Goal: Communication & Community: Connect with others

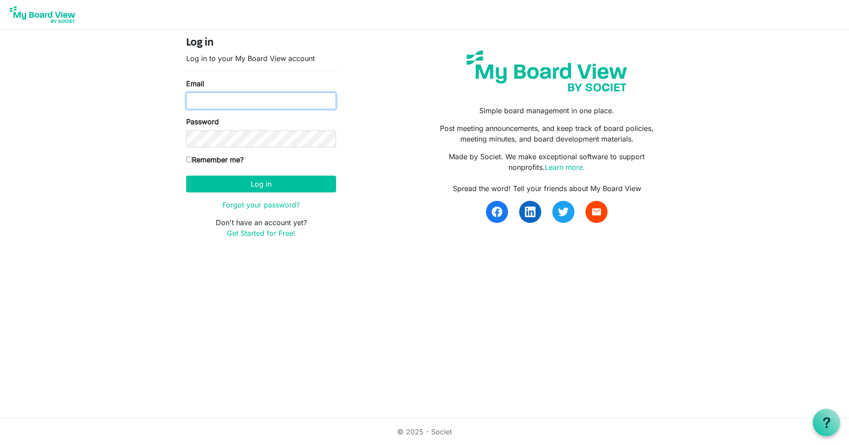
type input "[EMAIL_ADDRESS][DOMAIN_NAME]"
click at [189, 155] on label "Remember me?" at bounding box center [214, 159] width 57 height 11
click at [189, 156] on input "Remember me?" at bounding box center [189, 159] width 6 height 6
checkbox input "true"
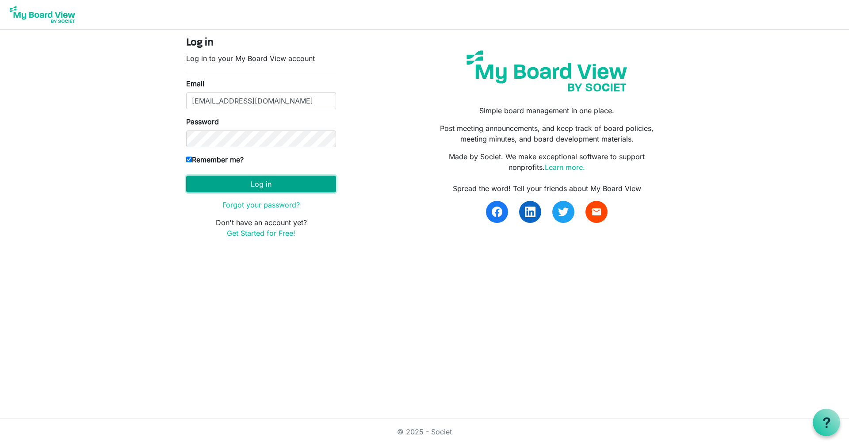
click at [243, 179] on button "Log in" at bounding box center [261, 183] width 150 height 17
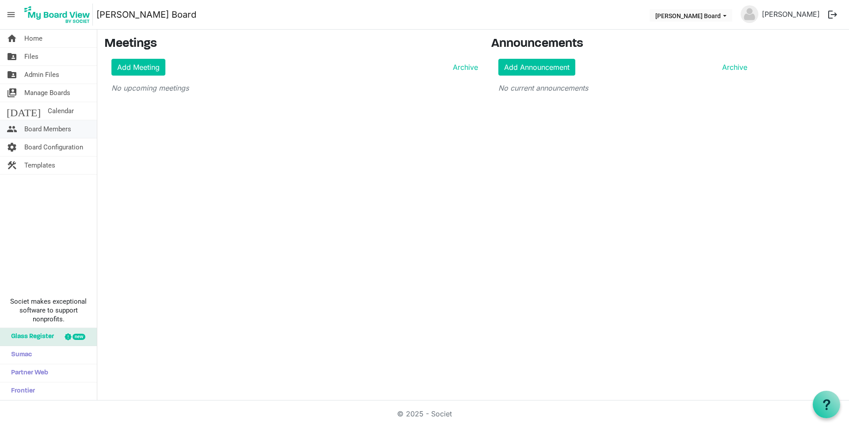
click at [44, 133] on span "Board Members" at bounding box center [47, 129] width 47 height 18
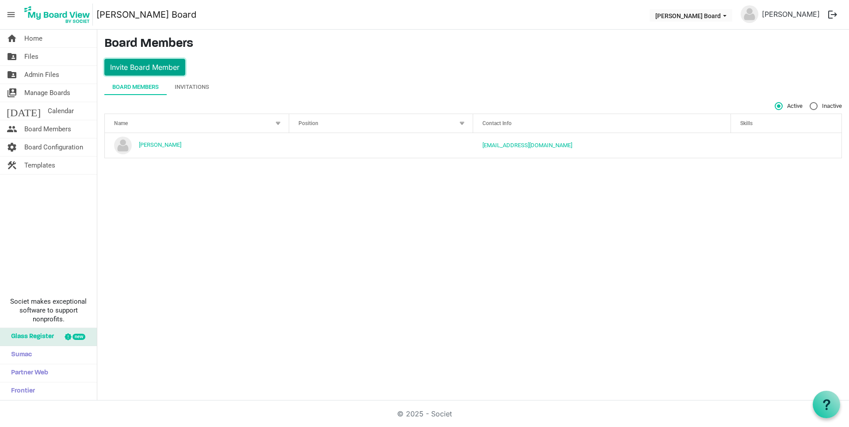
click at [142, 73] on button "Invite Board Member" at bounding box center [144, 67] width 81 height 17
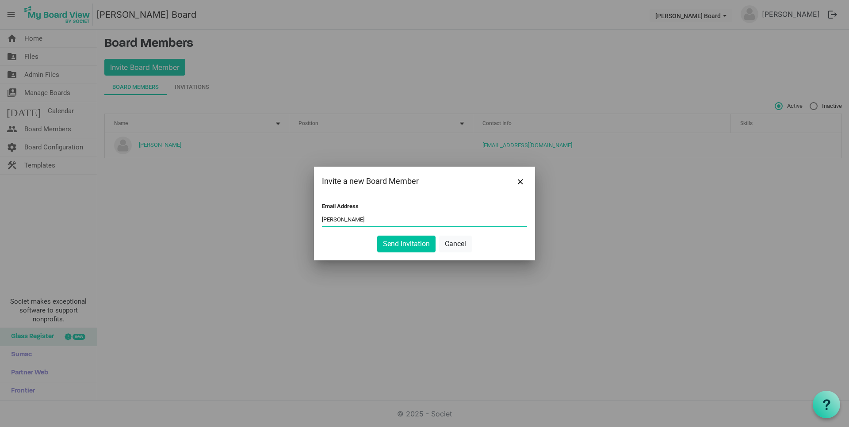
type input "ms.lalonde@proton.me"
click at [402, 244] on button "Send Invitation" at bounding box center [406, 244] width 58 height 17
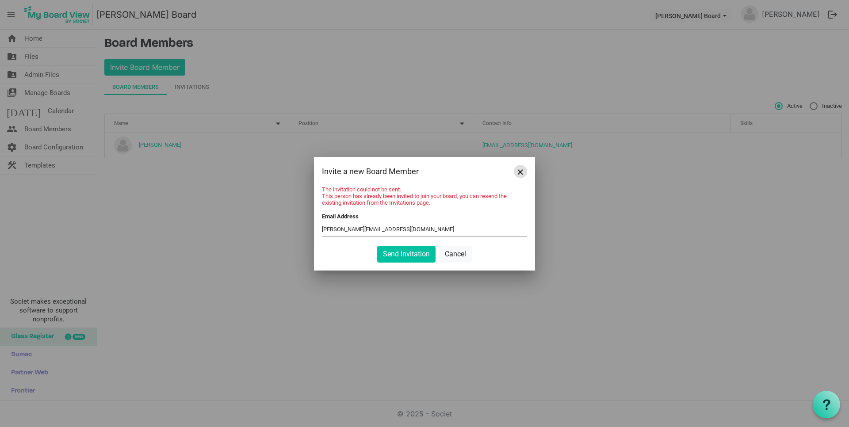
click at [524, 166] on button "Close" at bounding box center [520, 171] width 13 height 13
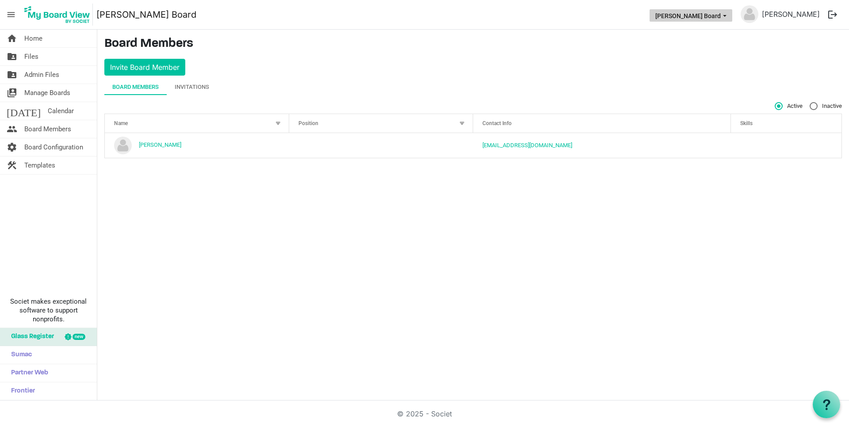
click at [721, 19] on button "Griselda Board" at bounding box center [690, 15] width 83 height 12
click at [590, 66] on main "Board Members Invite Board Member Board Members Invitations Active Inactive Nam…" at bounding box center [472, 101] width 751 height 143
click at [180, 86] on div "Invitations" at bounding box center [192, 87] width 34 height 9
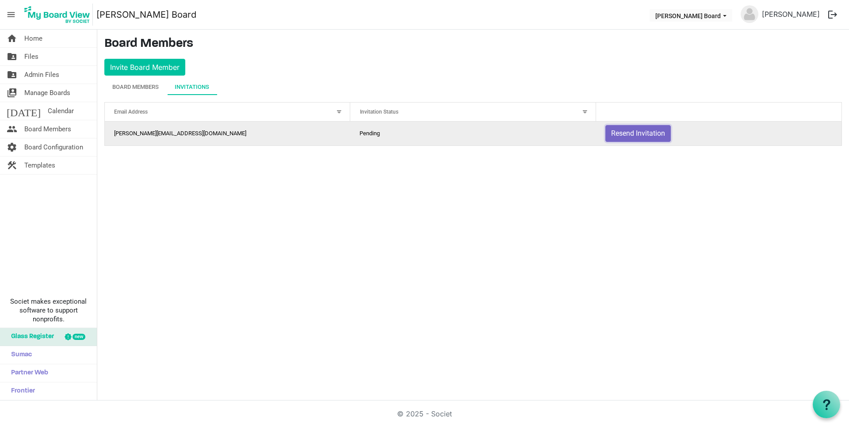
click at [641, 137] on button "Resend Invitation" at bounding box center [637, 133] width 65 height 17
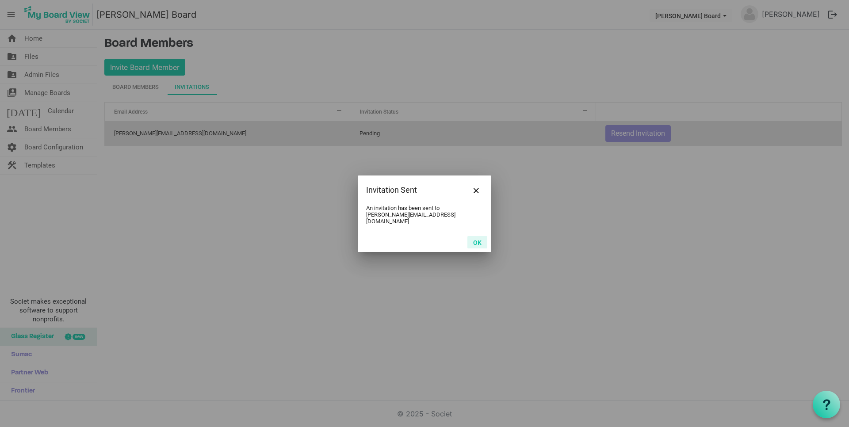
click at [485, 238] on button "OK" at bounding box center [477, 242] width 20 height 12
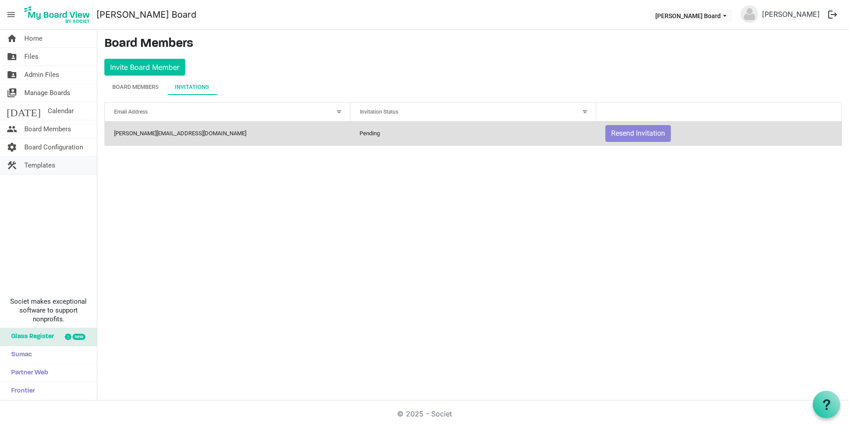
click at [44, 168] on span "Templates" at bounding box center [39, 165] width 31 height 18
